Goal: Information Seeking & Learning: Learn about a topic

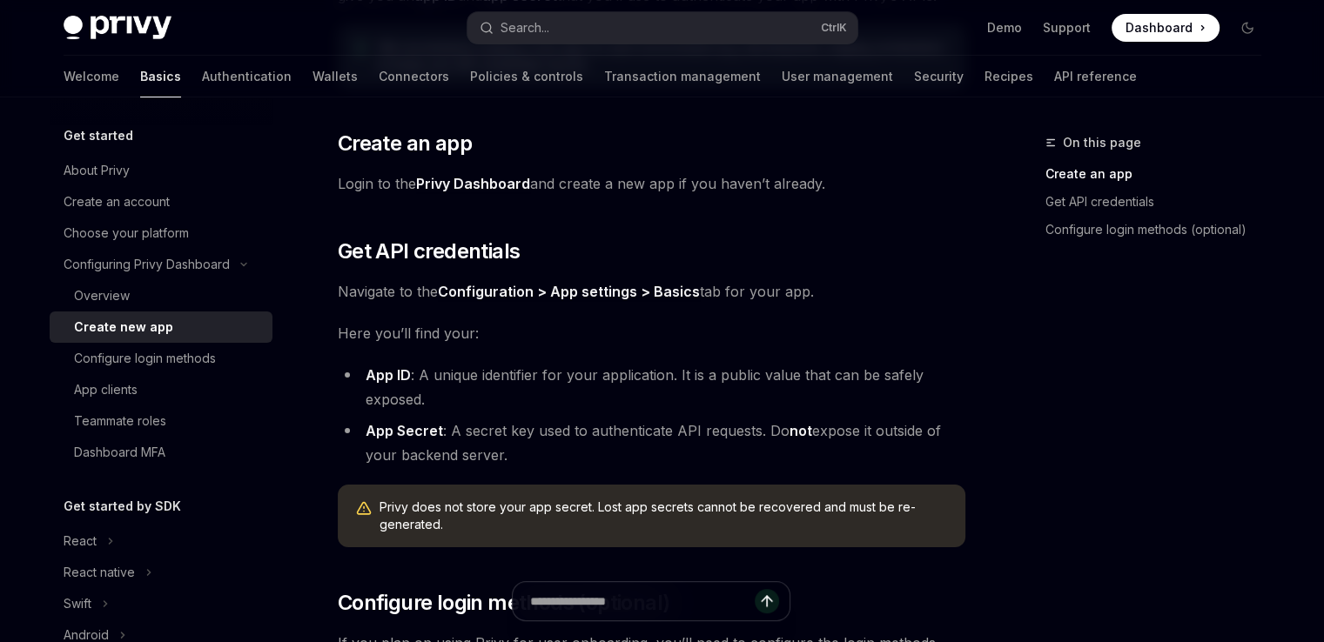
scroll to position [261, 0]
click at [466, 178] on link "Privy Dashboard" at bounding box center [473, 183] width 114 height 18
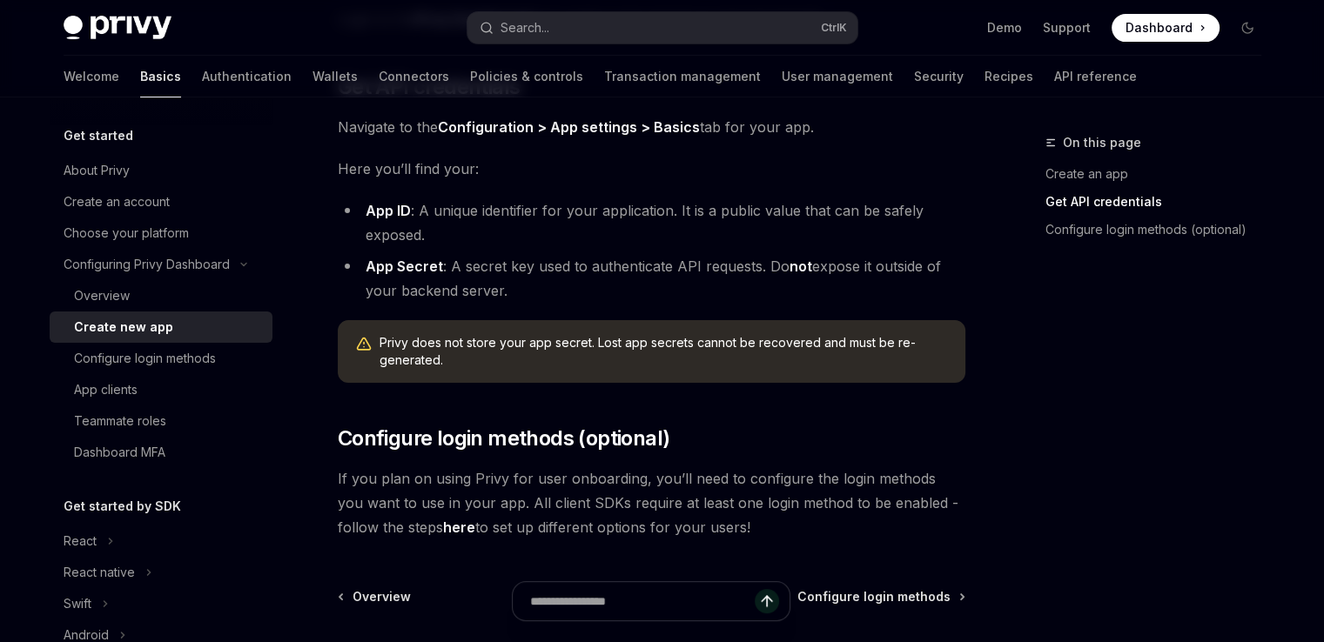
scroll to position [428, 0]
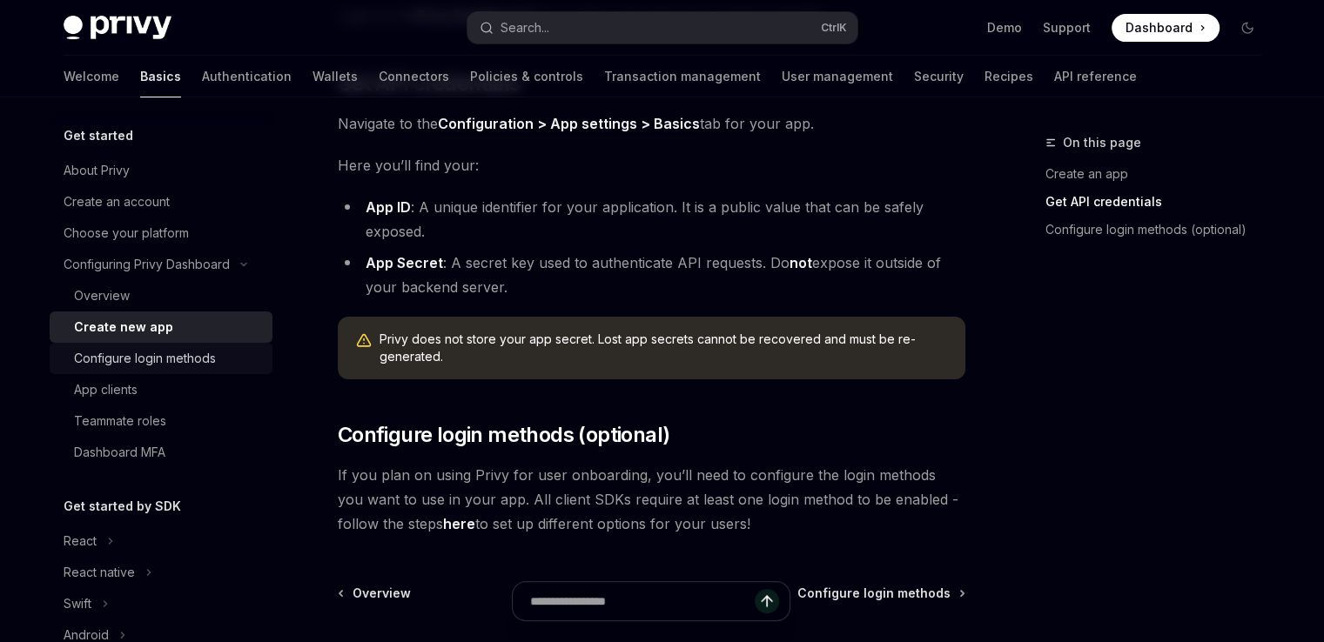
click at [189, 353] on div "Configure login methods" at bounding box center [145, 358] width 142 height 21
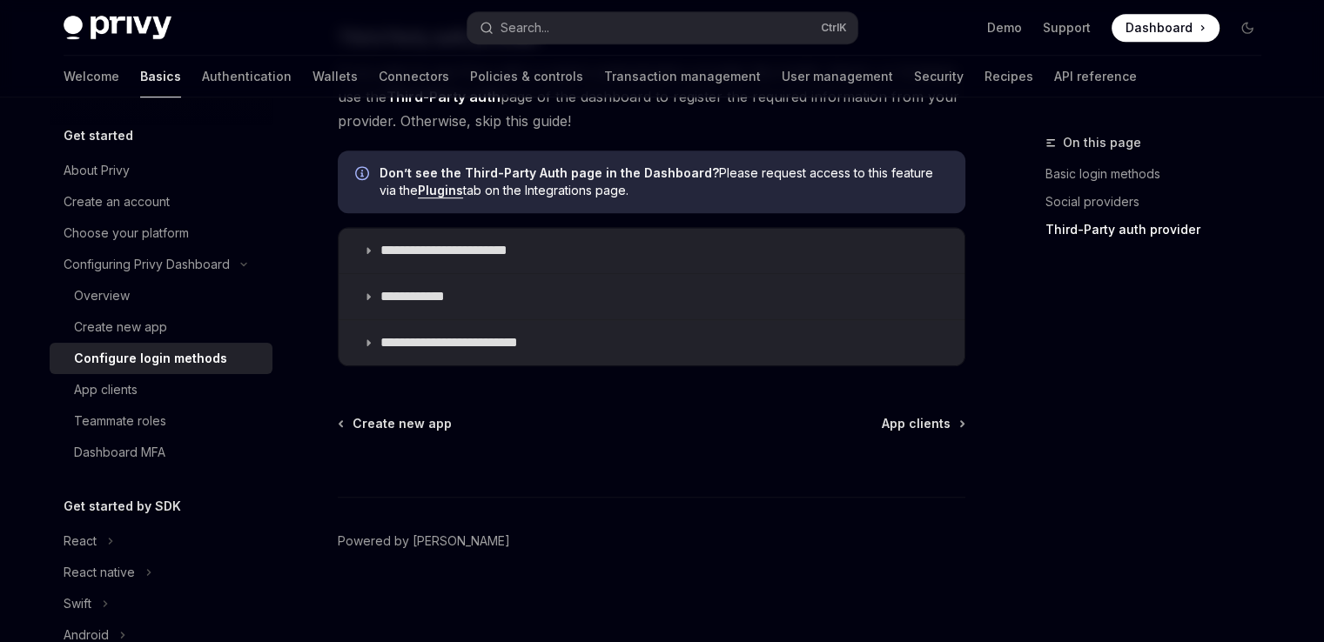
scroll to position [1043, 0]
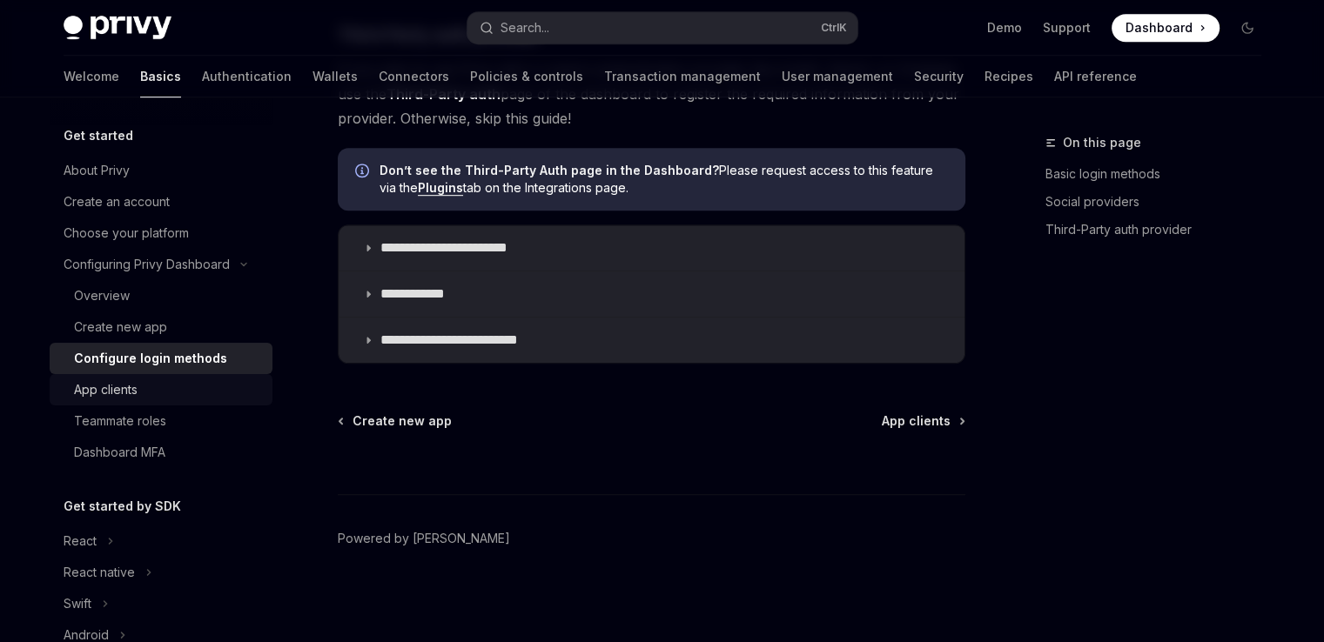
click at [169, 389] on div "App clients" at bounding box center [168, 389] width 188 height 21
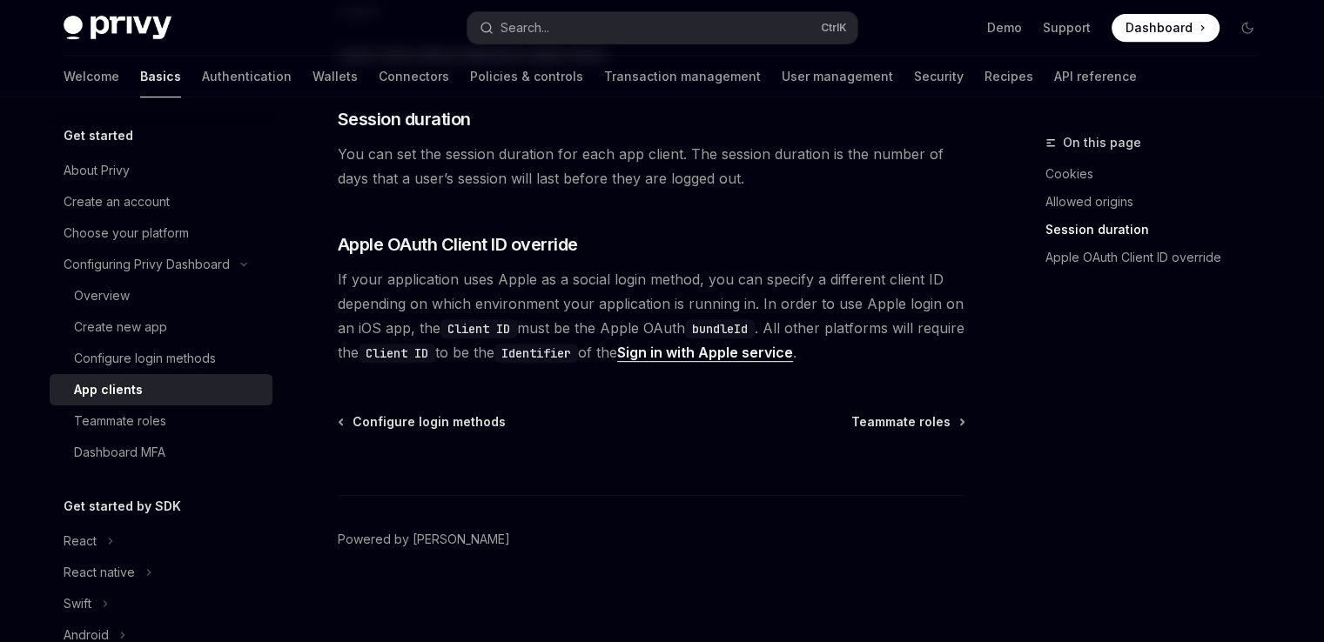
scroll to position [794, 0]
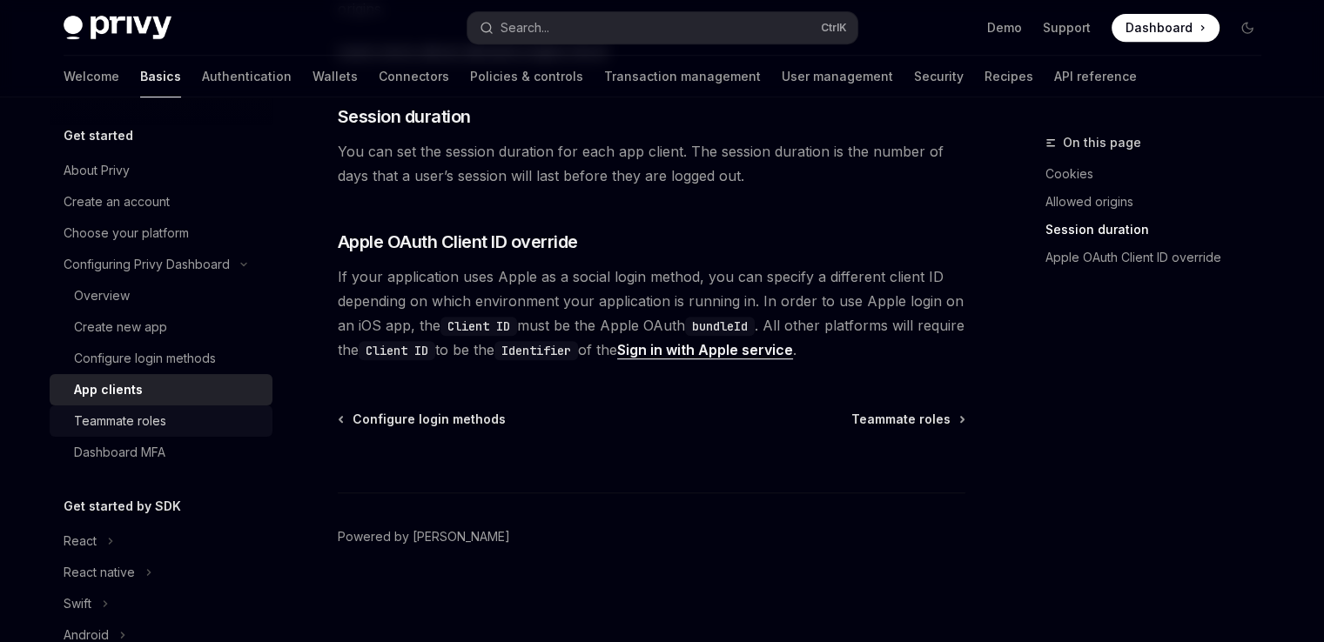
click at [114, 429] on div "Teammate roles" at bounding box center [120, 421] width 92 height 21
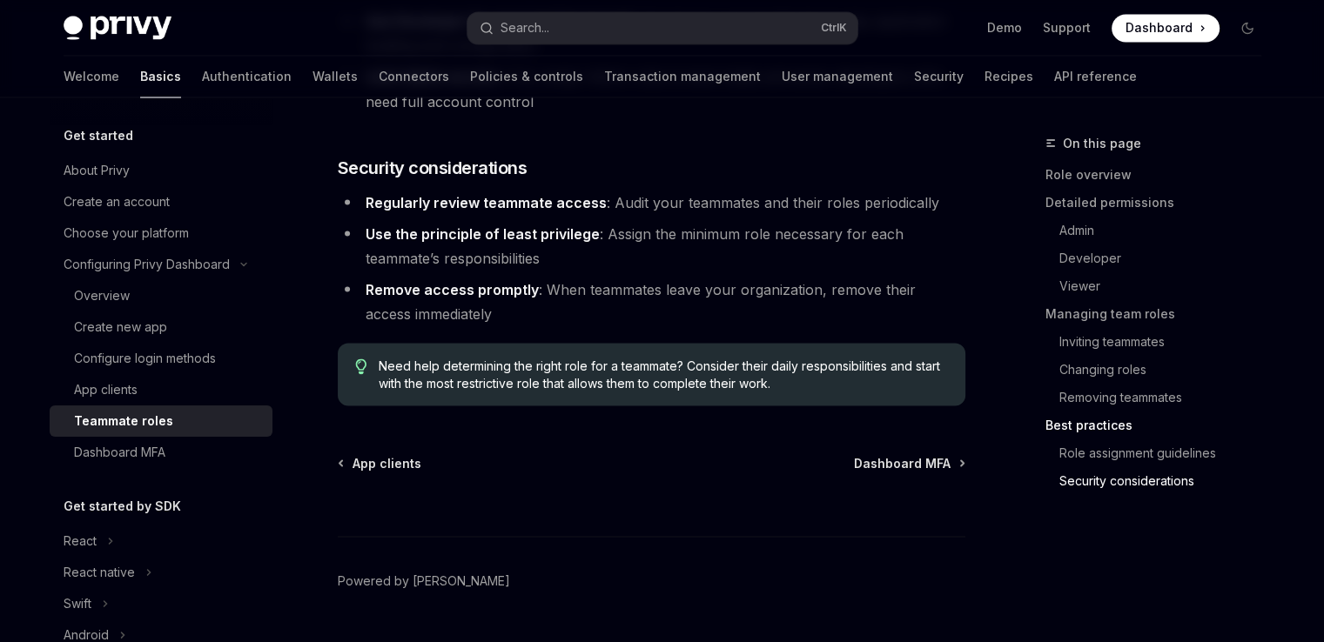
scroll to position [3211, 0]
click at [125, 299] on div "Overview" at bounding box center [102, 295] width 56 height 21
type textarea "*"
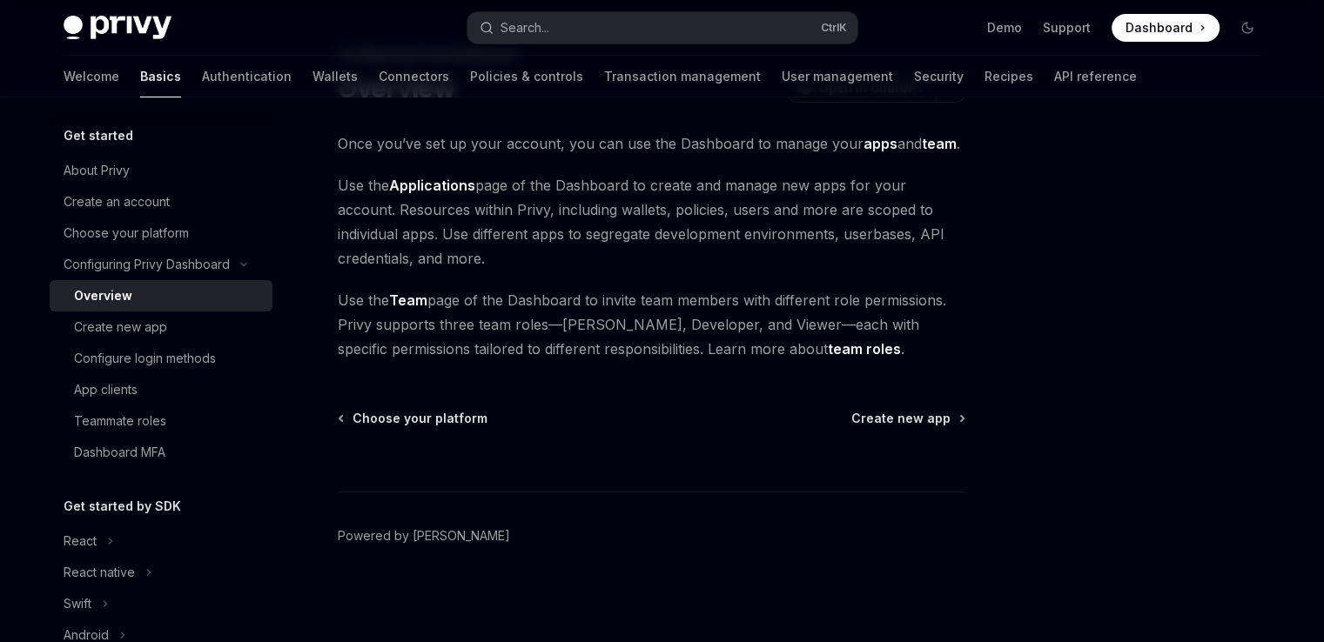
scroll to position [87, 0]
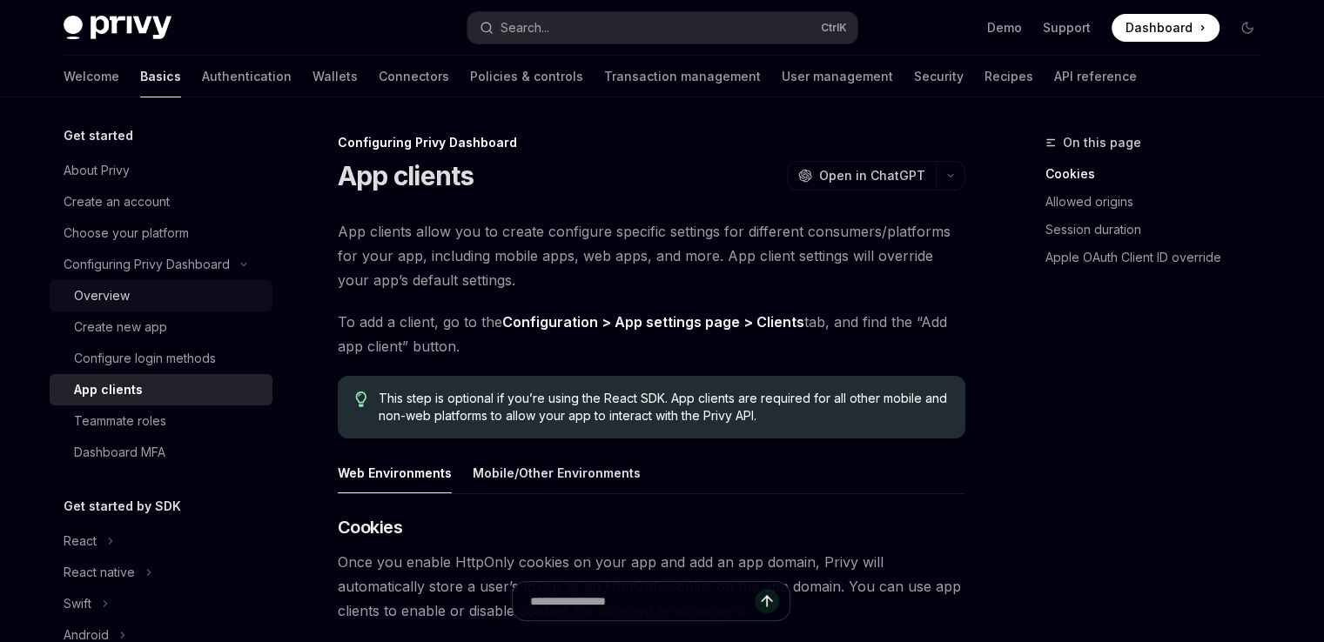
click at [129, 297] on div "Overview" at bounding box center [168, 295] width 188 height 21
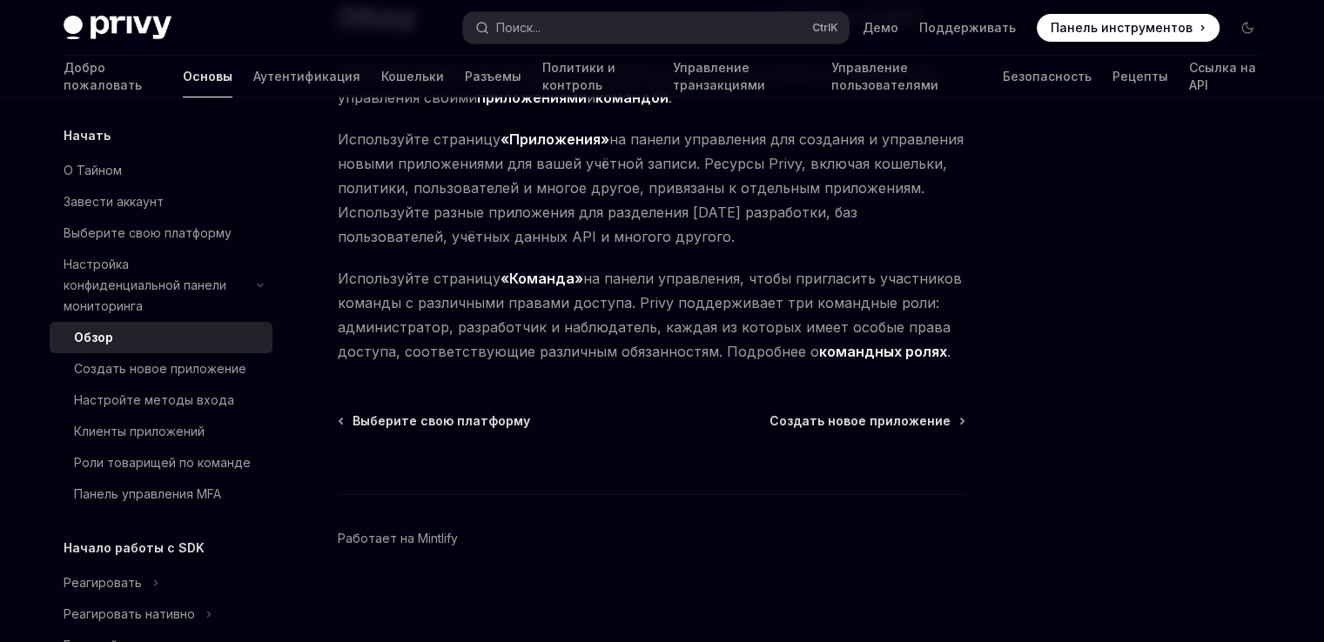
scroll to position [160, 0]
click at [822, 425] on font "Создать новое приложение" at bounding box center [859, 419] width 181 height 15
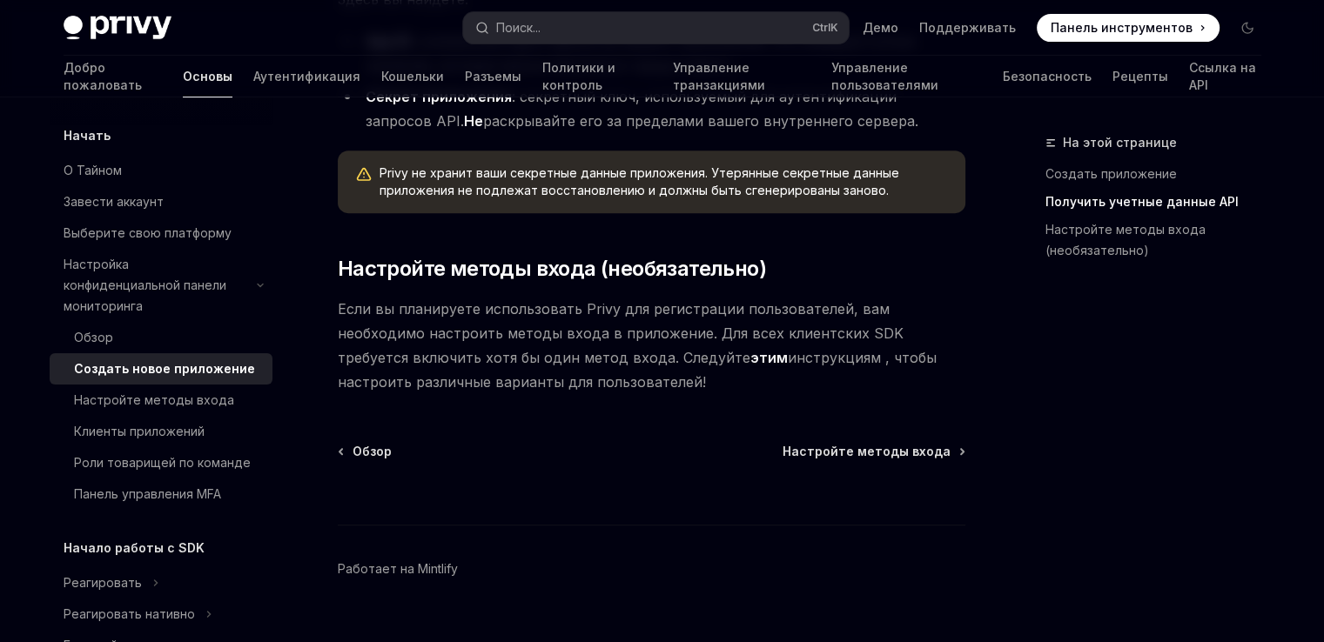
scroll to position [696, 0]
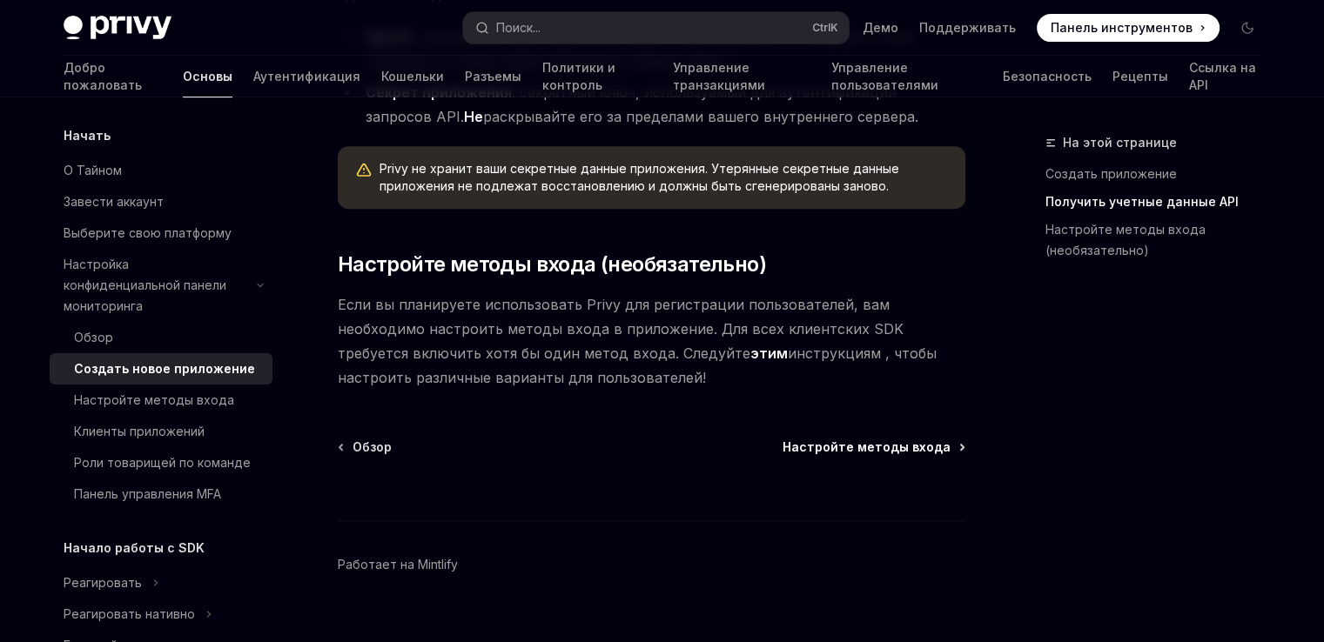
click at [883, 440] on font "Настройте методы входа" at bounding box center [866, 447] width 168 height 15
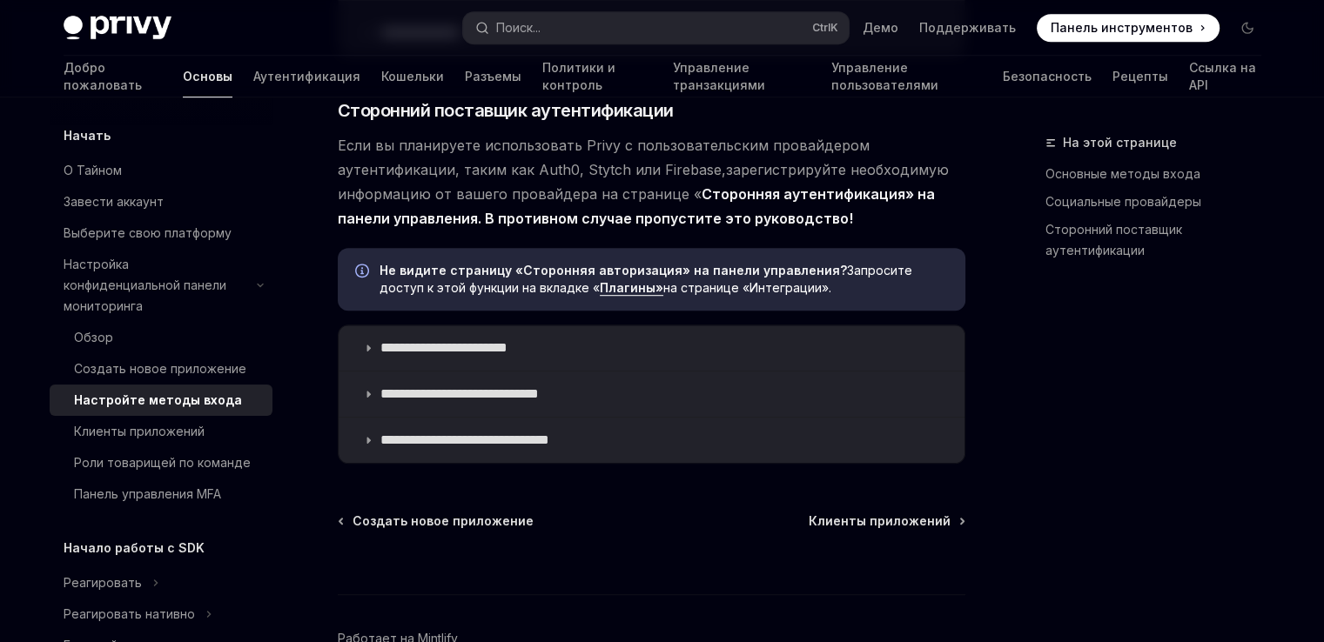
scroll to position [1044, 0]
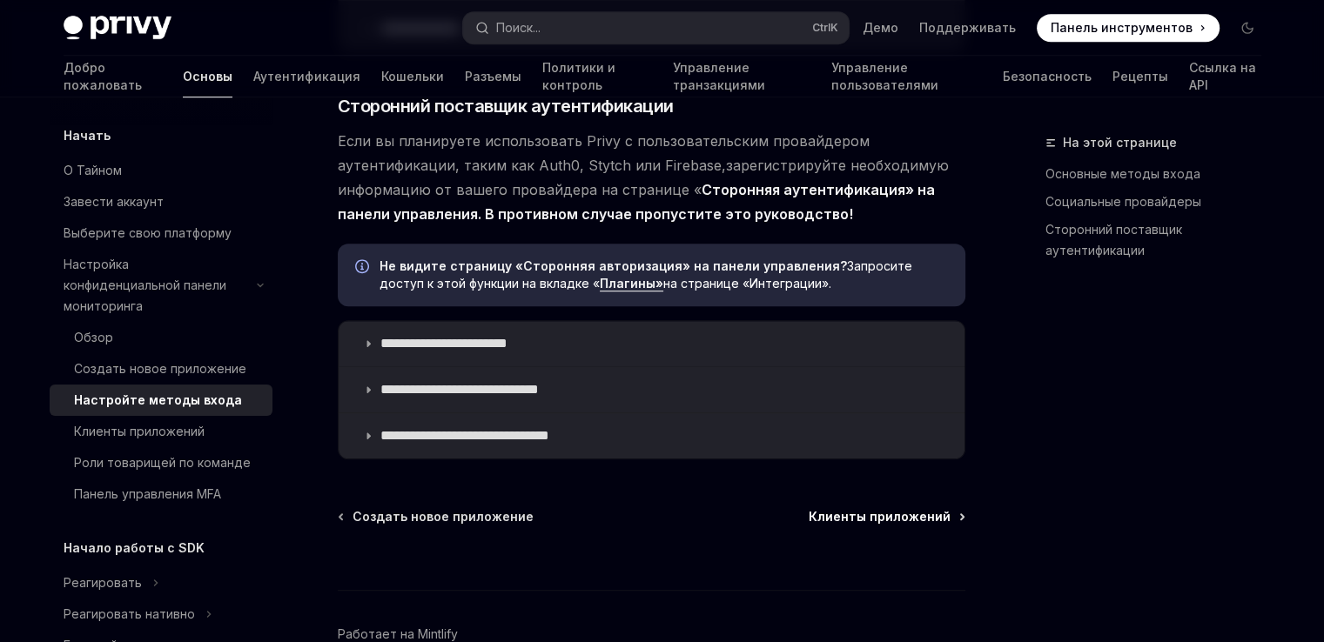
click at [889, 509] on font "Клиенты приложений" at bounding box center [880, 516] width 142 height 15
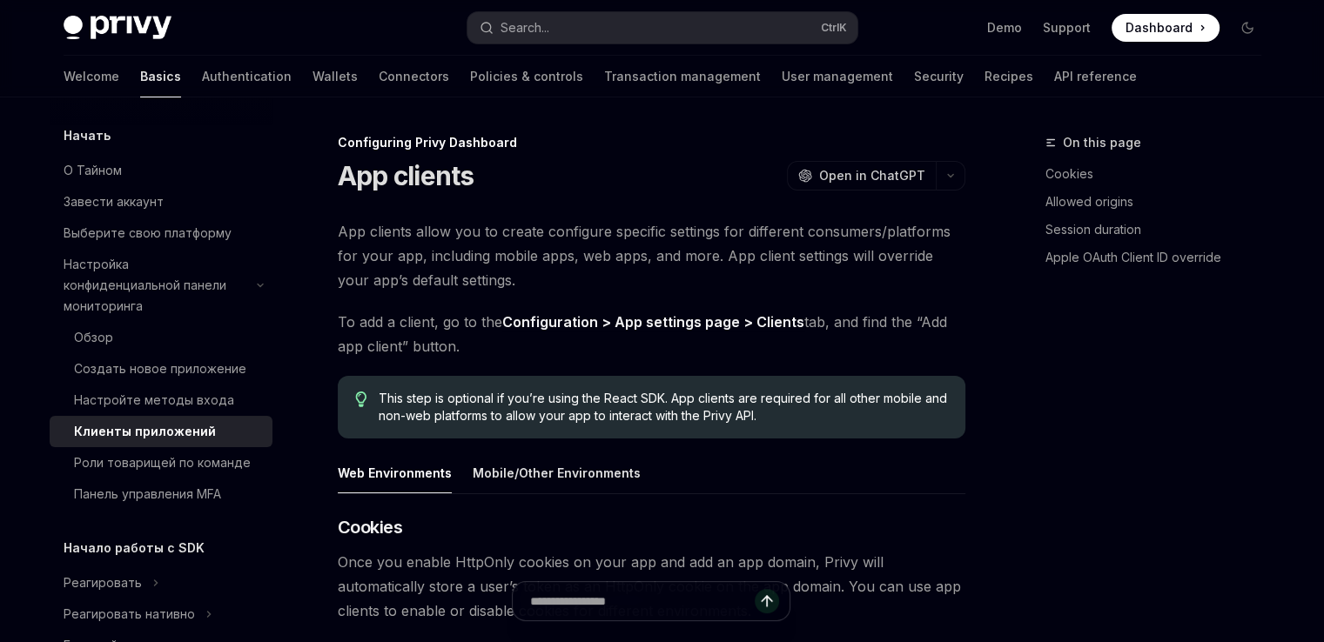
type textarea "*"
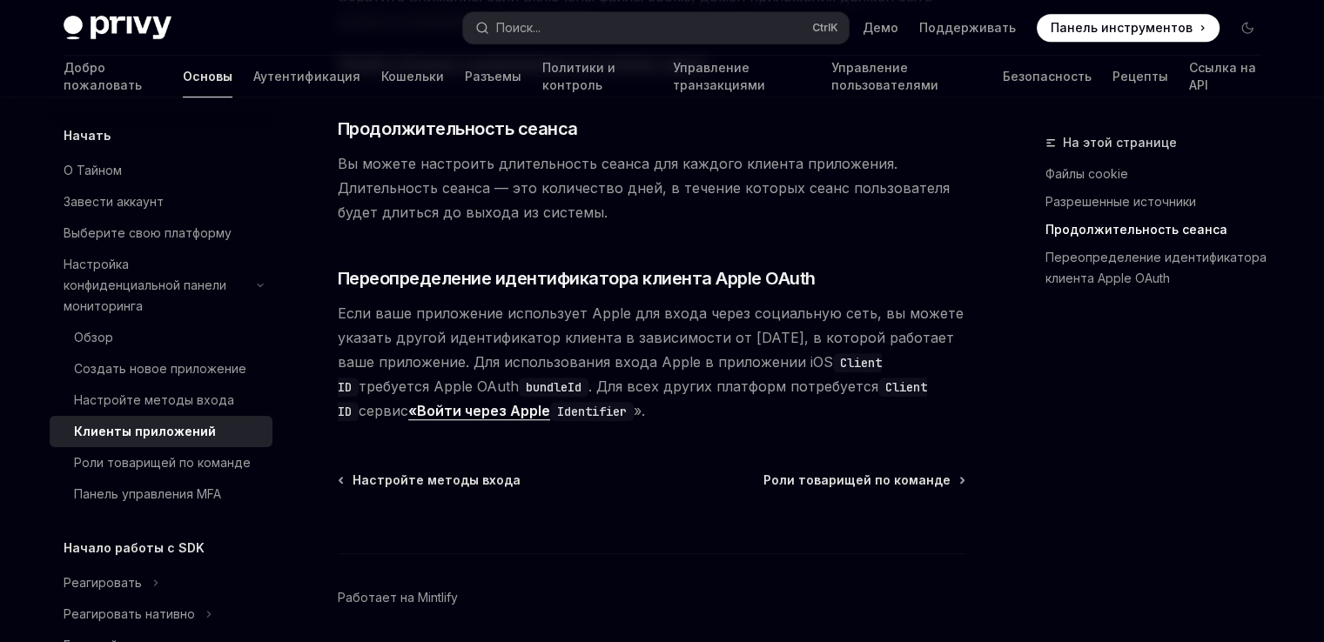
scroll to position [933, 0]
